Goal: Task Accomplishment & Management: Manage account settings

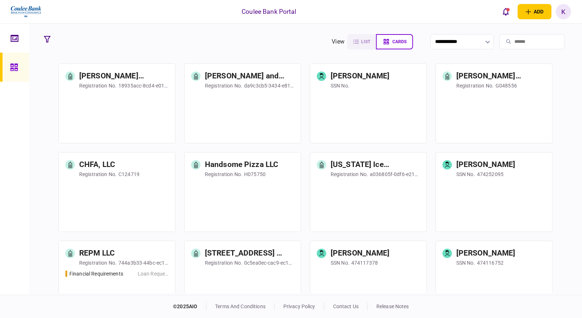
click at [518, 45] on input "search" at bounding box center [532, 41] width 65 height 15
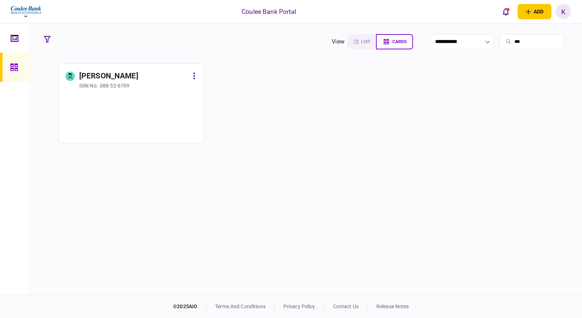
type input "***"
click at [148, 107] on div at bounding box center [131, 115] width 132 height 44
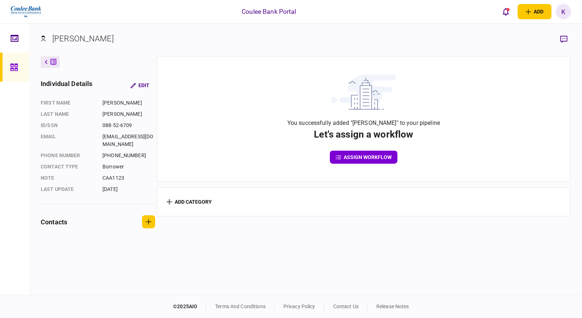
click at [23, 64] on link at bounding box center [14, 67] width 29 height 29
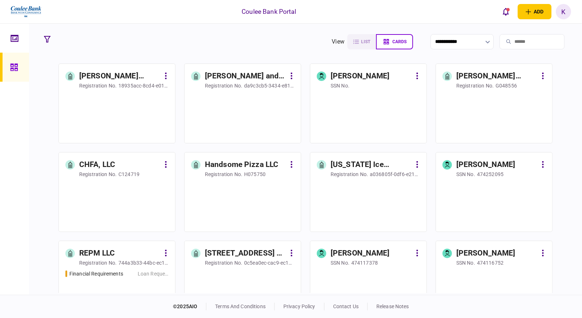
click at [530, 42] on input "search" at bounding box center [532, 41] width 65 height 15
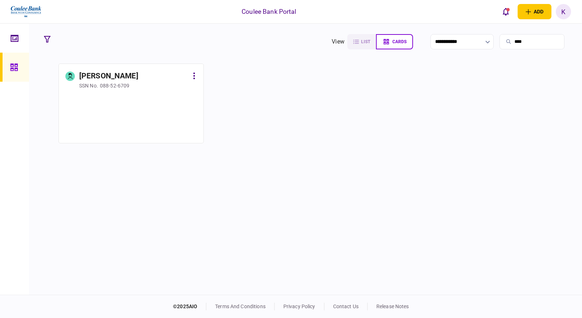
drag, startPoint x: 524, startPoint y: 43, endPoint x: 377, endPoint y: 52, distance: 147.1
click at [374, 52] on section "**********" at bounding box center [305, 160] width 553 height 272
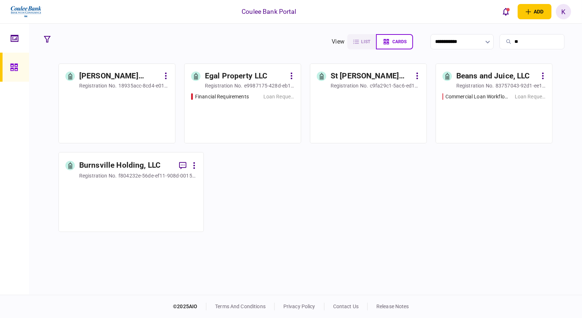
type input "*"
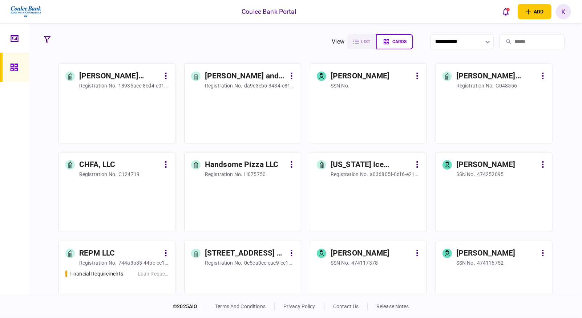
drag, startPoint x: 475, startPoint y: 143, endPoint x: 561, endPoint y: 56, distance: 122.9
click at [564, 60] on section "**********" at bounding box center [305, 160] width 553 height 272
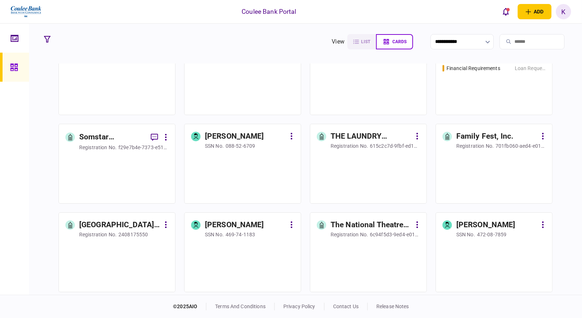
scroll to position [8602, 0]
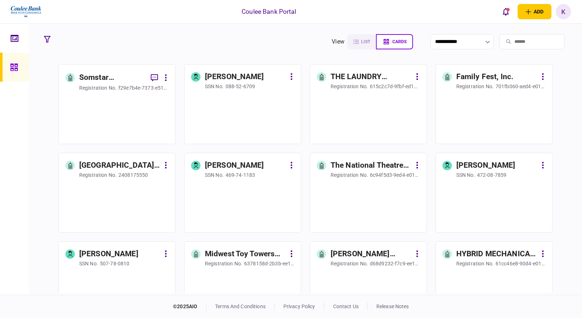
click at [503, 76] on div "Family Fest, Inc." at bounding box center [485, 77] width 57 height 12
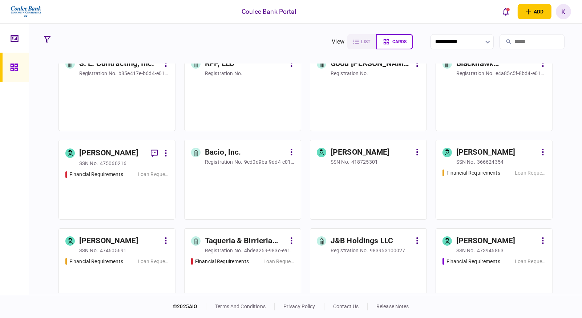
scroll to position [727, 0]
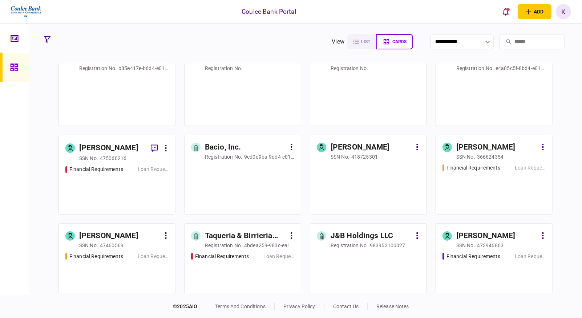
click at [482, 271] on div "Financial Requirements Loan Request" at bounding box center [494, 275] width 103 height 44
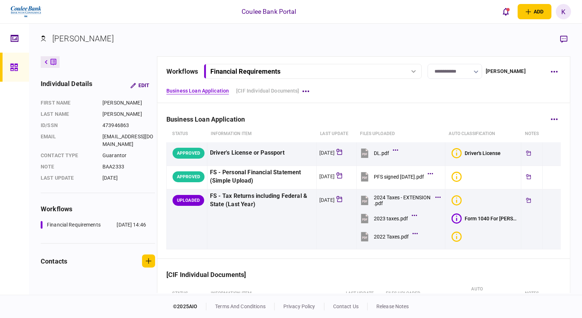
scroll to position [107, 0]
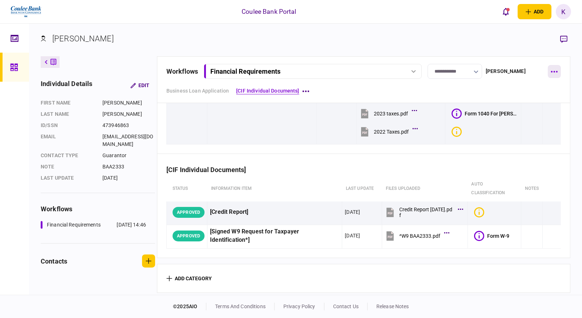
click at [551, 69] on button "button" at bounding box center [554, 71] width 13 height 13
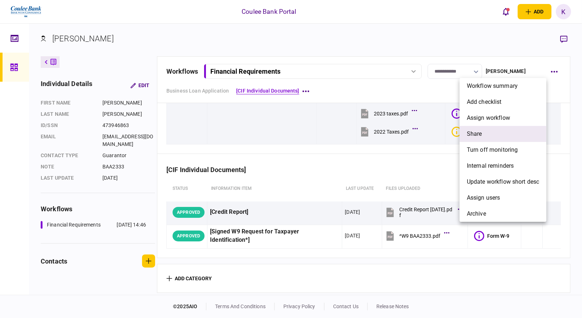
click at [481, 131] on span "share" at bounding box center [474, 134] width 15 height 9
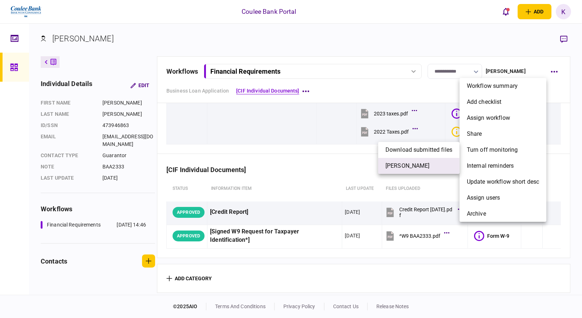
click at [416, 172] on li "[PERSON_NAME]" at bounding box center [418, 166] width 81 height 16
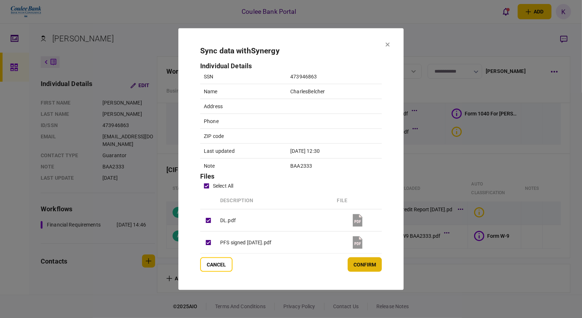
click at [370, 264] on button "confirm" at bounding box center [365, 264] width 34 height 15
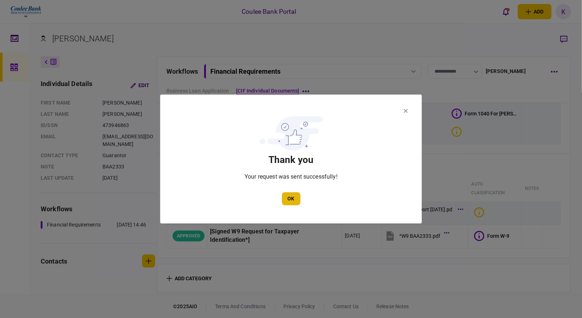
click at [289, 198] on button "OK" at bounding box center [291, 199] width 19 height 13
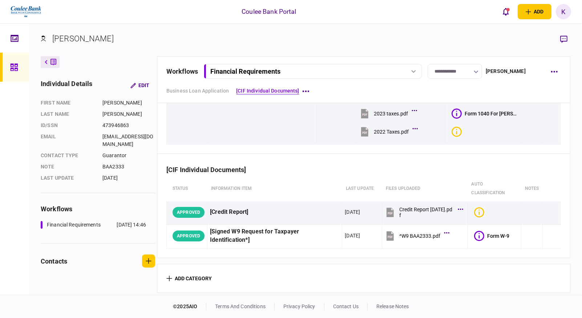
click at [411, 69] on div "Financial Requirements" at bounding box center [312, 72] width 213 height 8
click at [549, 67] on button "button" at bounding box center [554, 71] width 13 height 13
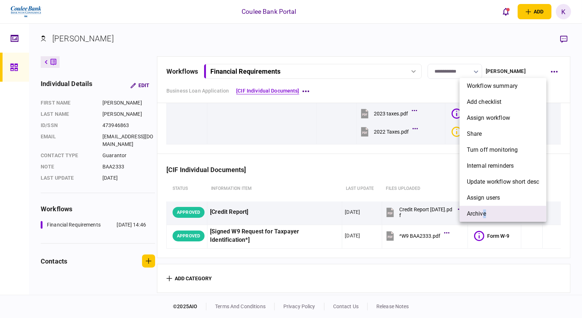
click at [485, 211] on span "archive" at bounding box center [476, 214] width 19 height 9
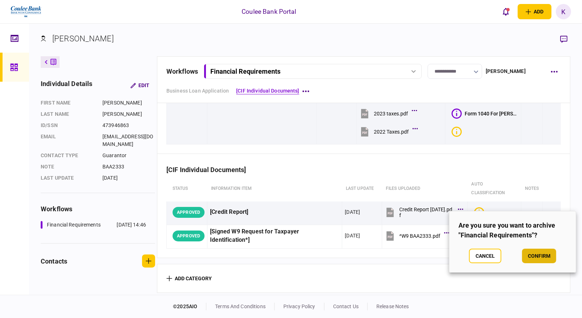
click at [554, 254] on button "confirm" at bounding box center [539, 256] width 34 height 15
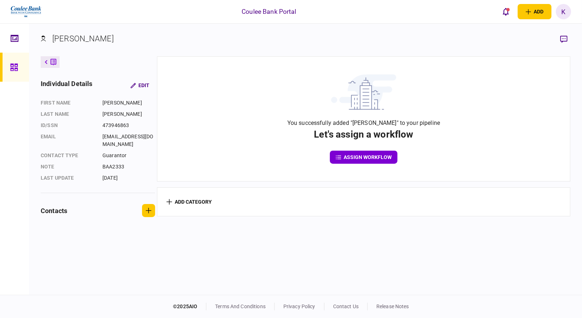
drag, startPoint x: 14, startPoint y: 64, endPoint x: 4, endPoint y: 55, distance: 13.6
click at [14, 64] on icon at bounding box center [14, 67] width 8 height 8
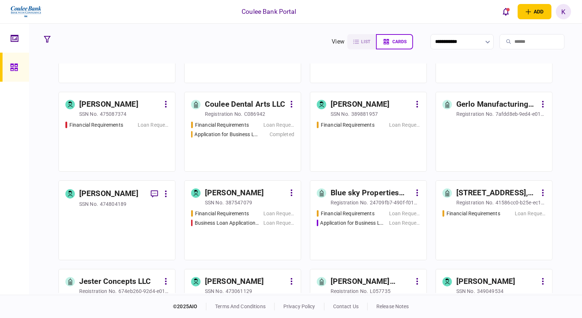
scroll to position [3554, 0]
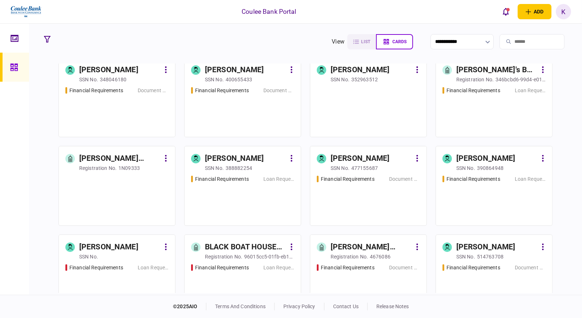
click at [229, 187] on div "Financial Requirements Loan Request" at bounding box center [242, 198] width 103 height 44
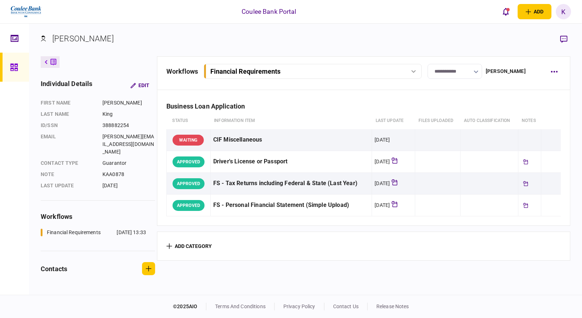
click at [415, 70] on icon at bounding box center [413, 71] width 5 height 3
click at [503, 108] on div "Business Loan Application" at bounding box center [363, 102] width 395 height 22
click at [554, 71] on icon "button" at bounding box center [554, 72] width 7 height 2
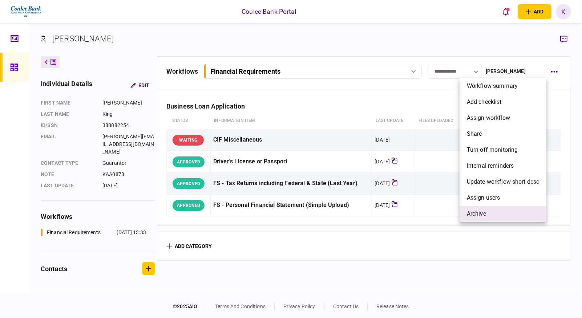
click at [481, 214] on span "archive" at bounding box center [476, 214] width 19 height 9
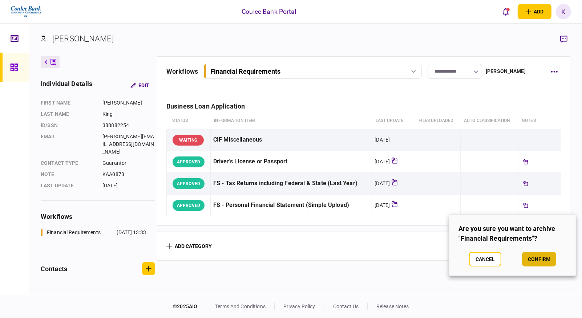
click at [542, 259] on button "confirm" at bounding box center [539, 259] width 34 height 15
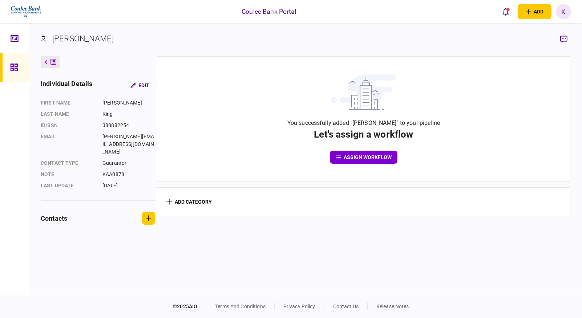
click at [9, 65] on link at bounding box center [14, 67] width 29 height 29
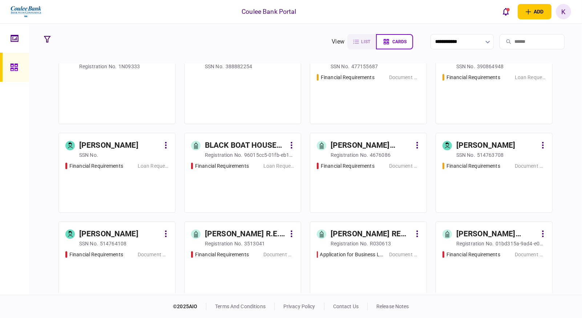
scroll to position [4927, 0]
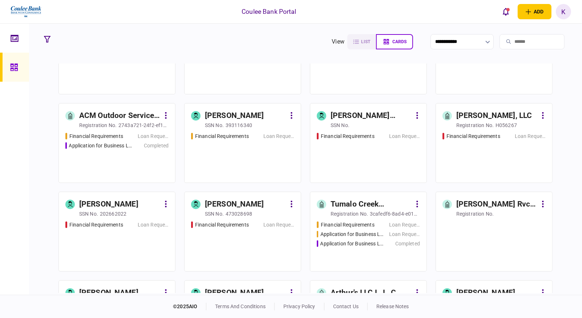
click at [150, 225] on div "Loan Request" at bounding box center [153, 225] width 31 height 8
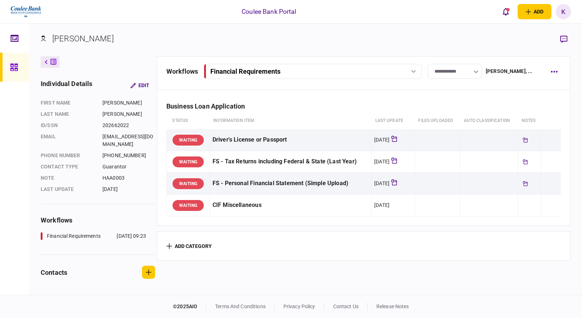
click at [406, 67] on button "Financial Requirements" at bounding box center [313, 71] width 218 height 15
click at [495, 120] on th "auto classification" at bounding box center [490, 121] width 58 height 17
click at [552, 71] on icon "button" at bounding box center [554, 71] width 7 height 1
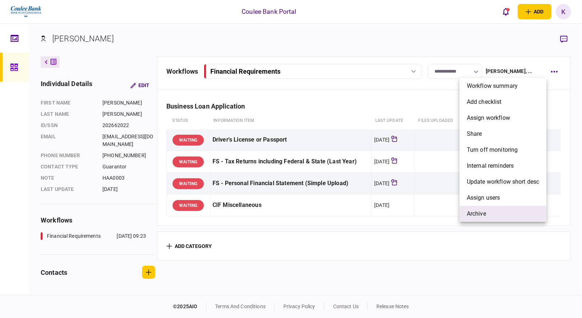
click at [488, 212] on li "archive" at bounding box center [503, 214] width 87 height 16
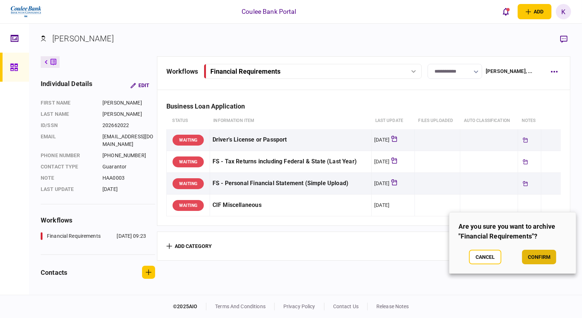
click at [548, 256] on button "confirm" at bounding box center [539, 257] width 34 height 15
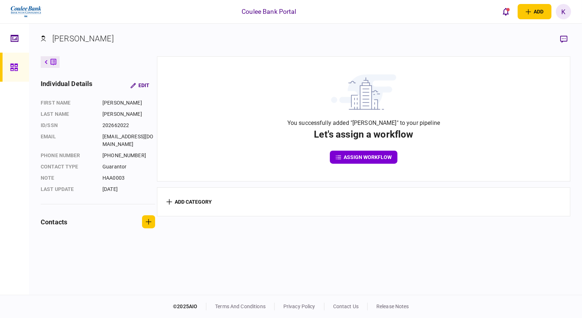
click at [5, 62] on link at bounding box center [14, 67] width 29 height 29
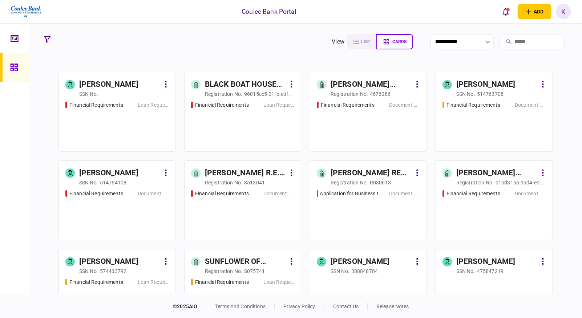
scroll to position [4362, 0]
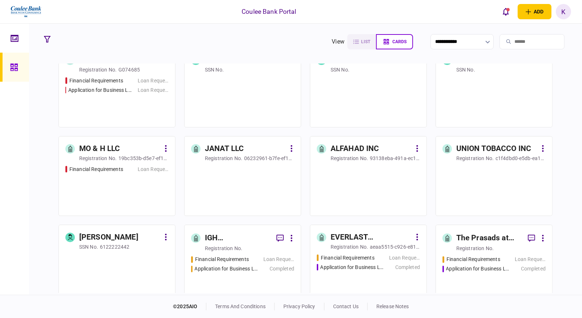
click at [241, 278] on div "Financial Requirements Loan Request Application for Business Loan - 5131332 Com…" at bounding box center [242, 277] width 103 height 42
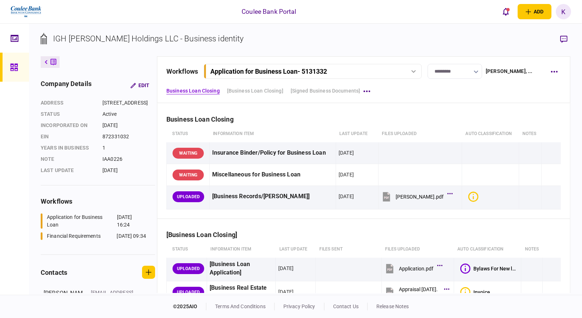
click at [408, 72] on div "Application for Business Loan - 5131332" at bounding box center [312, 72] width 213 height 8
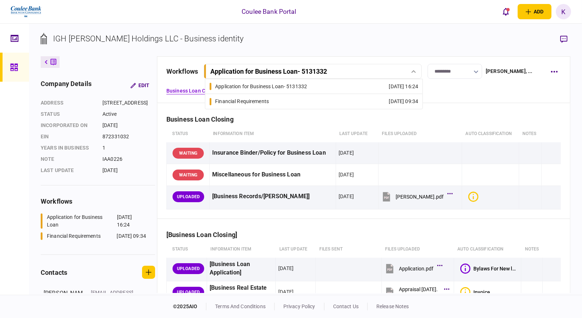
click at [276, 98] on link "Financial Requirements [DATE] 09:34" at bounding box center [314, 101] width 209 height 15
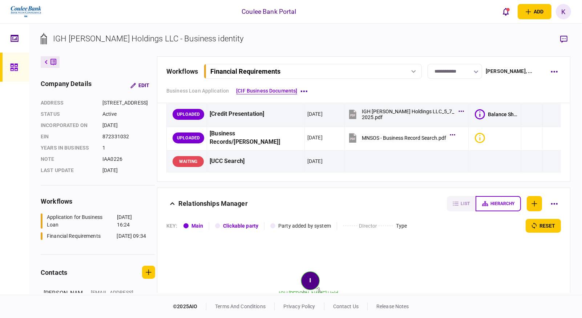
scroll to position [121, 0]
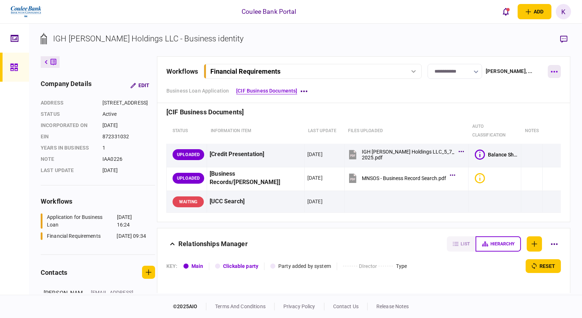
click at [549, 70] on button "button" at bounding box center [554, 71] width 13 height 13
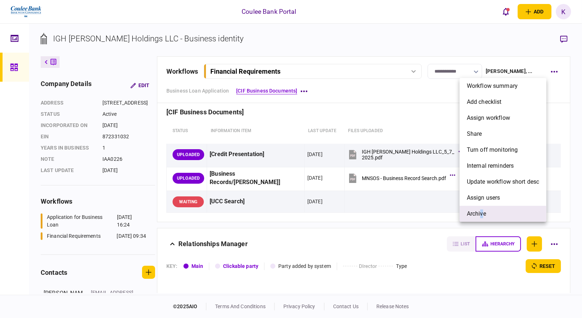
click at [482, 210] on span "archive" at bounding box center [476, 214] width 19 height 9
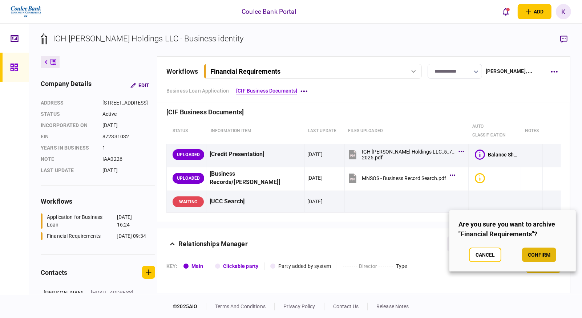
click at [544, 253] on button "confirm" at bounding box center [539, 255] width 34 height 15
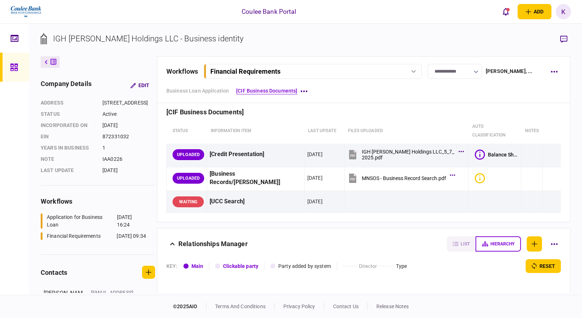
scroll to position [72, 0]
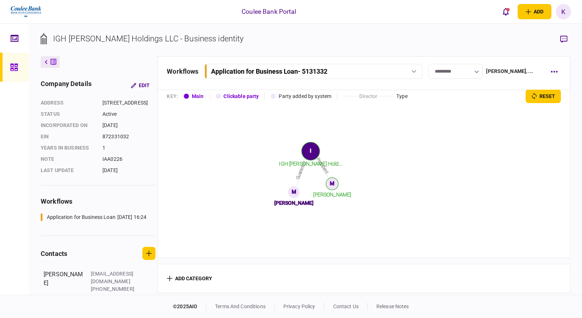
click at [405, 68] on div "Application for Business Loan - 5131332" at bounding box center [313, 72] width 213 height 8
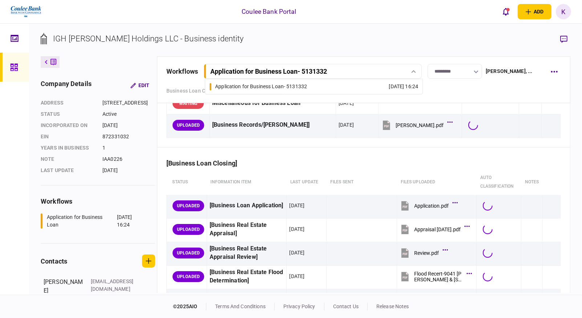
scroll to position [121, 0]
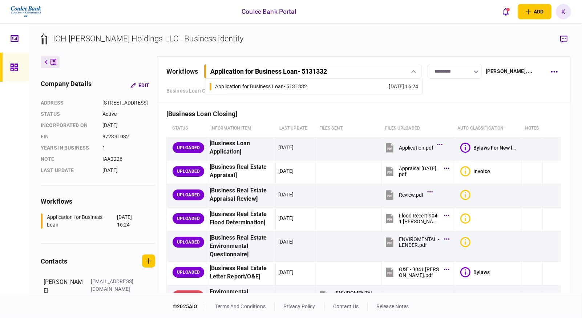
click at [326, 86] on link "Application for Business Loan - 5131332 [DATE] 16:24" at bounding box center [314, 86] width 209 height 15
click at [559, 69] on button "button" at bounding box center [554, 71] width 13 height 13
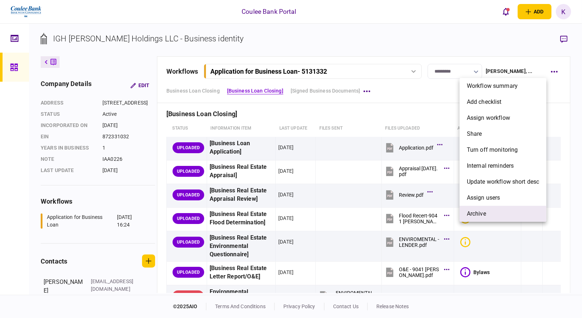
click at [482, 210] on span "archive" at bounding box center [476, 214] width 19 height 9
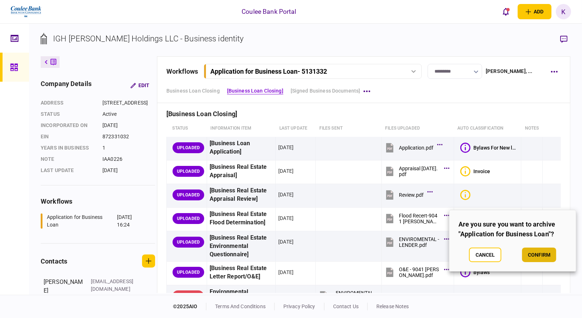
click at [543, 253] on button "confirm" at bounding box center [539, 255] width 34 height 15
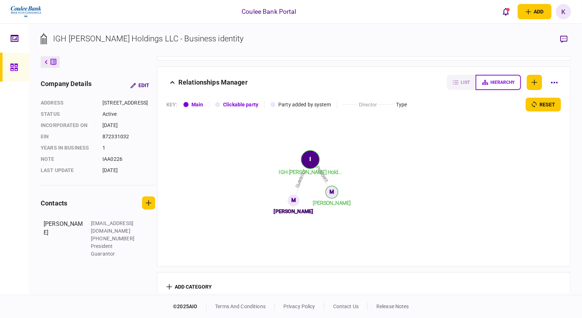
click at [20, 67] on div at bounding box center [16, 67] width 12 height 29
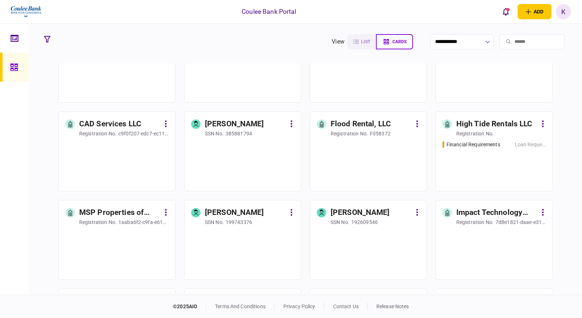
scroll to position [485, 0]
click at [477, 157] on div "Financial Requirements Loan Request" at bounding box center [494, 163] width 103 height 44
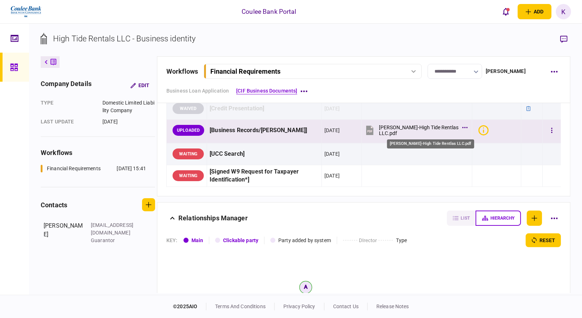
scroll to position [202, 0]
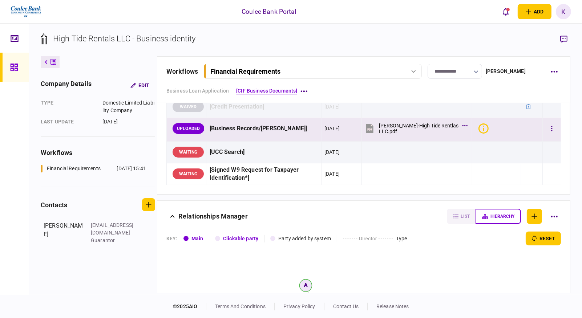
click at [375, 129] on icon at bounding box center [370, 128] width 11 height 11
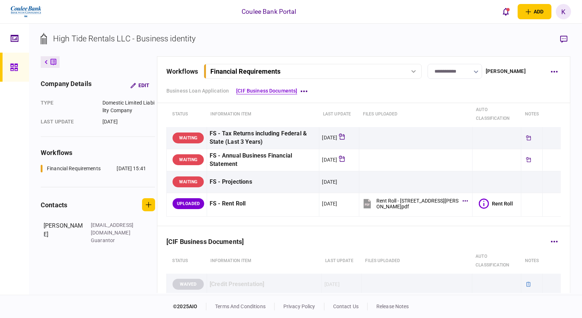
scroll to position [0, 0]
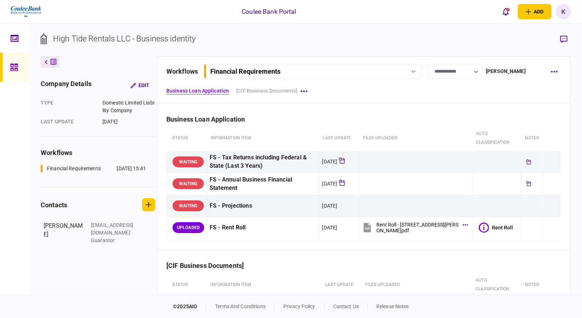
click at [398, 77] on button "Financial Requirements" at bounding box center [313, 71] width 218 height 15
click at [467, 107] on div "Business Loan Application" at bounding box center [363, 115] width 395 height 22
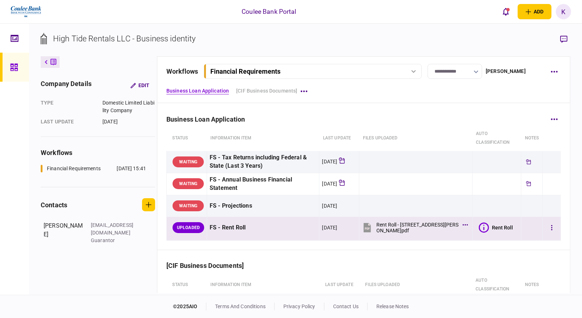
click at [371, 230] on icon at bounding box center [367, 227] width 7 height 9
click at [554, 76] on button "button" at bounding box center [554, 71] width 13 height 13
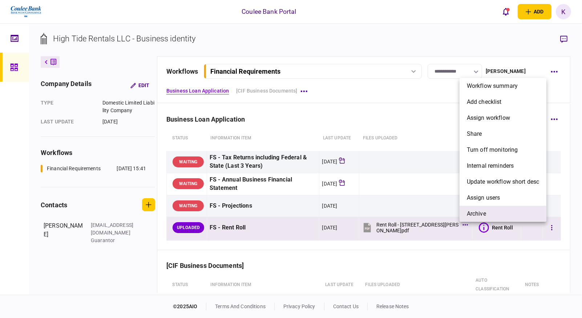
click at [476, 213] on span "archive" at bounding box center [476, 214] width 19 height 9
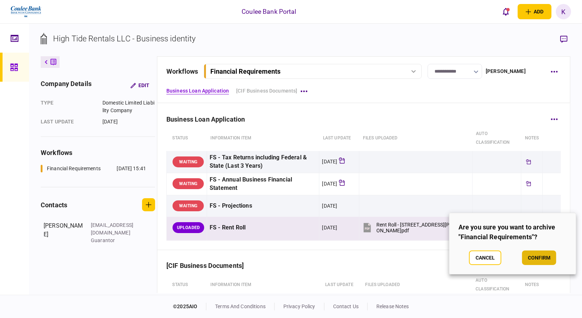
click at [548, 256] on button "confirm" at bounding box center [539, 258] width 34 height 15
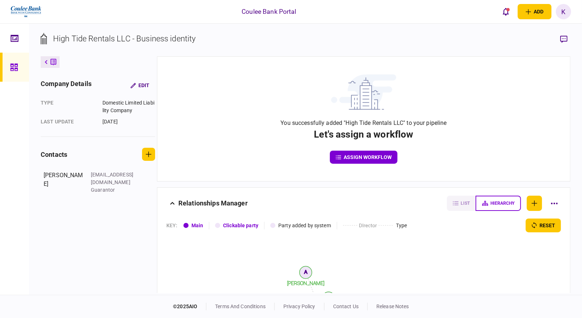
click at [19, 67] on div at bounding box center [16, 67] width 12 height 29
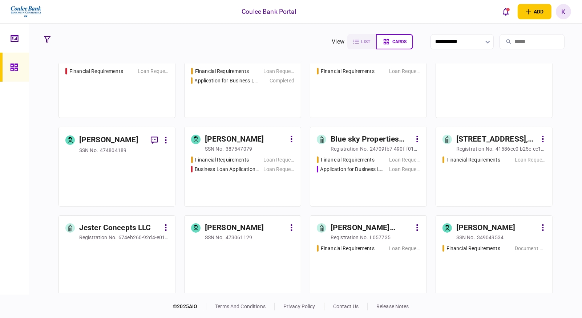
scroll to position [5573, 0]
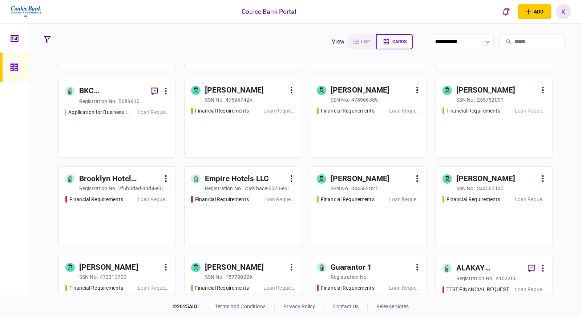
click at [97, 151] on link "BKC CONSTRUCTION, LLC registration no. B089910 Application for Business Loan - …" at bounding box center [117, 118] width 117 height 80
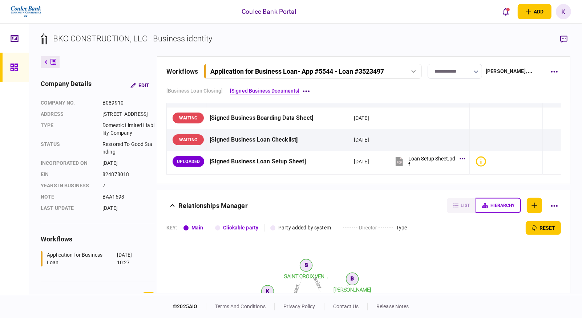
scroll to position [242, 0]
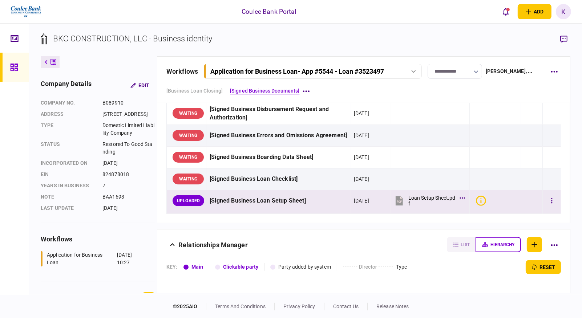
click at [396, 205] on icon at bounding box center [399, 200] width 7 height 9
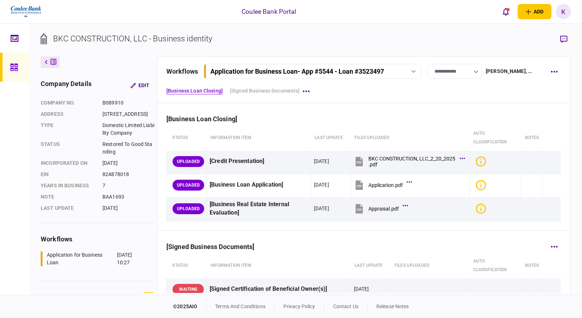
scroll to position [0, 0]
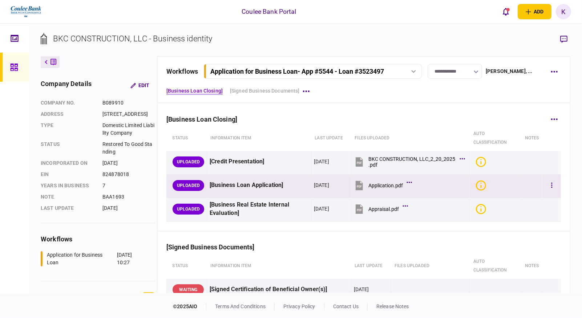
click at [360, 186] on icon at bounding box center [359, 185] width 7 height 9
click at [552, 181] on button "button" at bounding box center [552, 185] width 13 height 13
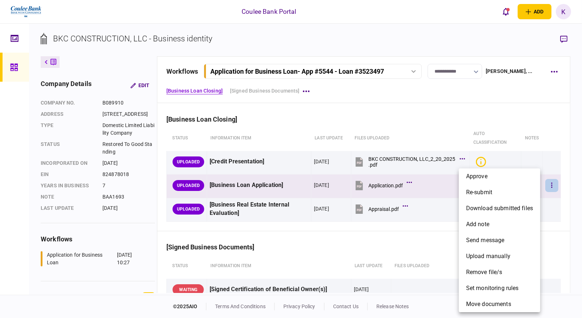
click at [357, 188] on div at bounding box center [291, 159] width 582 height 318
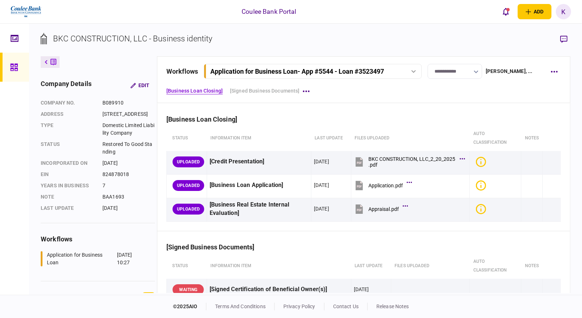
click at [357, 186] on icon at bounding box center [359, 185] width 7 height 9
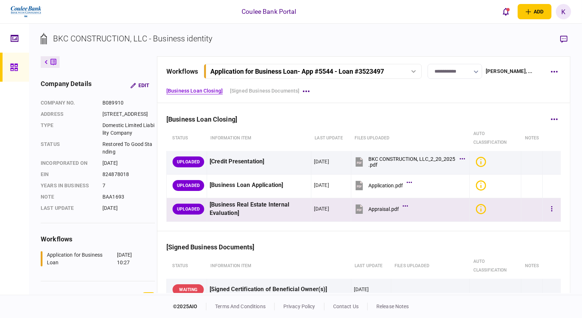
click at [356, 209] on icon at bounding box center [359, 209] width 7 height 9
click at [369, 135] on th "Files uploaded" at bounding box center [410, 138] width 118 height 25
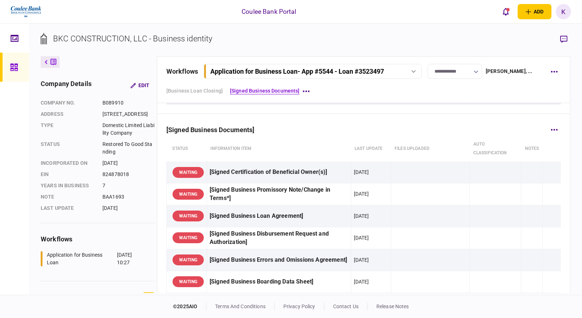
scroll to position [202, 0]
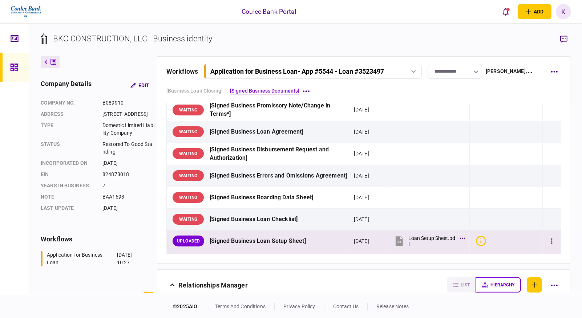
click at [414, 68] on div "Application for Business Loan - App #5544 - Loan #3523497" at bounding box center [312, 72] width 213 height 8
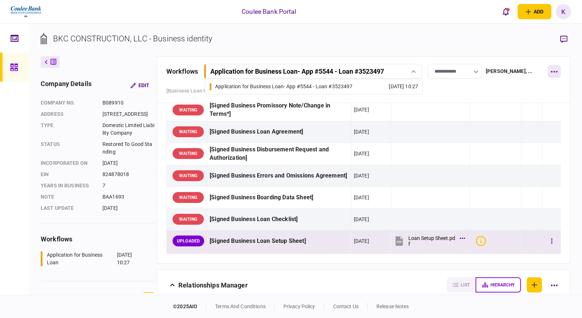
click at [554, 70] on button "button" at bounding box center [554, 71] width 13 height 13
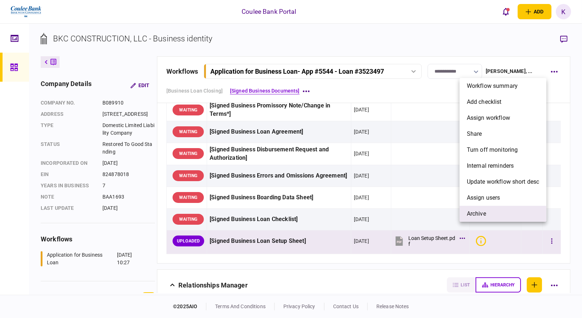
click at [484, 214] on span "archive" at bounding box center [476, 214] width 19 height 9
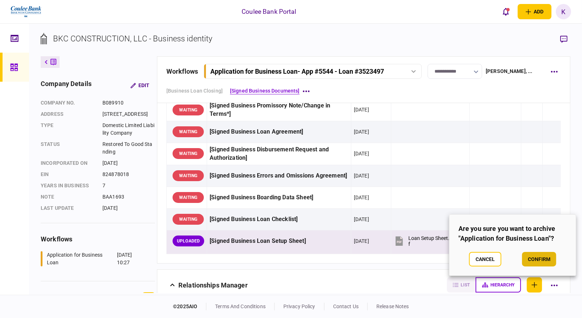
click at [535, 254] on button "confirm" at bounding box center [539, 259] width 34 height 15
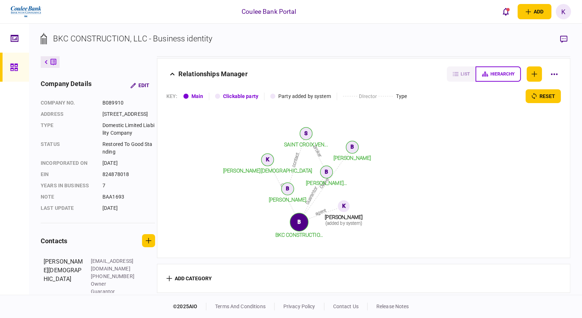
click at [24, 70] on link at bounding box center [14, 67] width 29 height 29
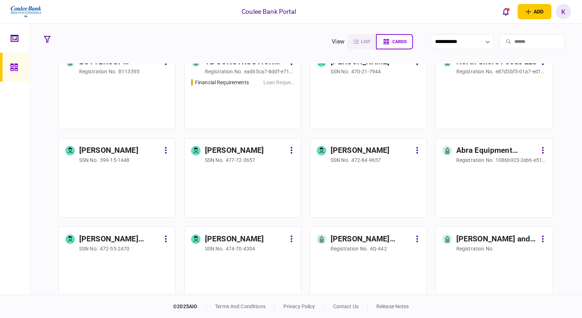
scroll to position [8902, 0]
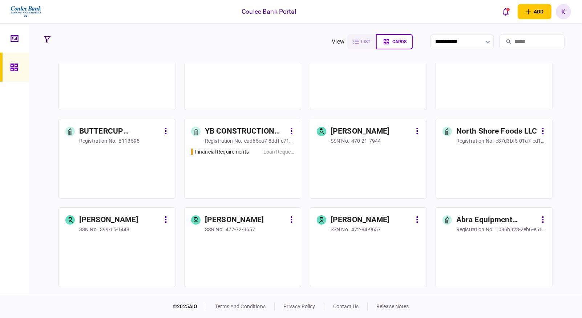
click at [234, 178] on div "Financial Requirements Loan Request" at bounding box center [242, 170] width 103 height 44
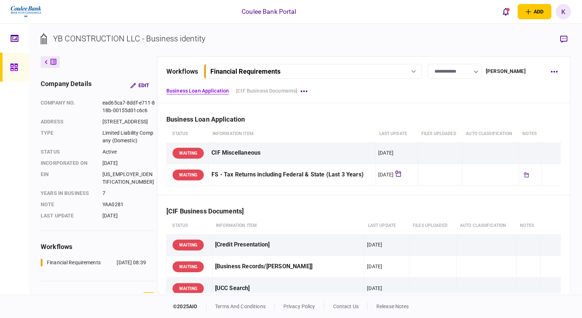
click at [408, 70] on div "Financial Requirements" at bounding box center [312, 72] width 213 height 8
click at [552, 72] on icon "button" at bounding box center [554, 72] width 7 height 2
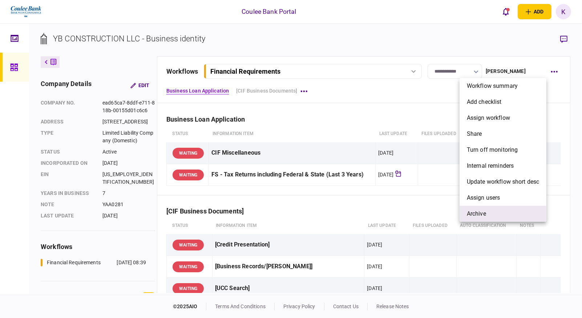
click at [481, 216] on span "archive" at bounding box center [476, 214] width 19 height 9
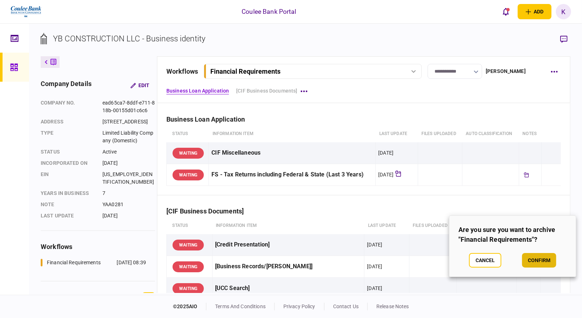
click at [536, 264] on button "confirm" at bounding box center [539, 260] width 34 height 15
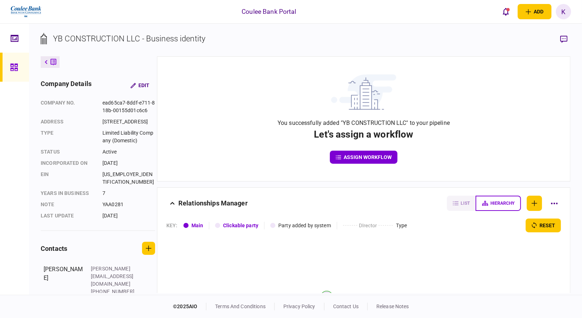
click at [17, 68] on icon at bounding box center [13, 67] width 7 height 7
